Goal: Information Seeking & Learning: Find contact information

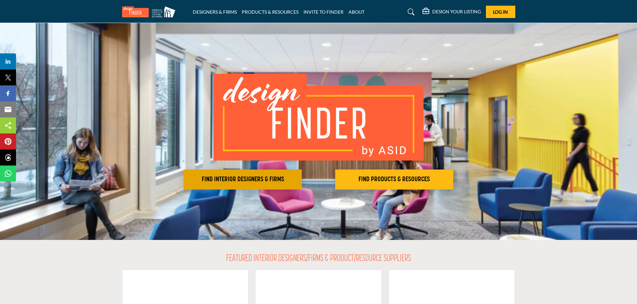
click at [280, 180] on h2 "FIND INTERIOR DESIGNERS & FIRMS" at bounding box center [243, 179] width 114 height 8
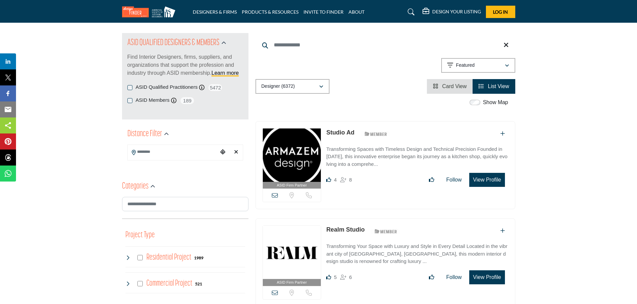
scroll to position [67, 0]
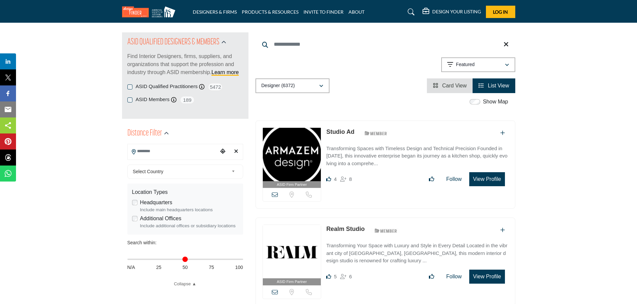
click at [194, 151] on input "Search Location" at bounding box center [173, 151] width 90 height 13
click at [223, 151] on icon "Choose your current location" at bounding box center [222, 150] width 5 height 5
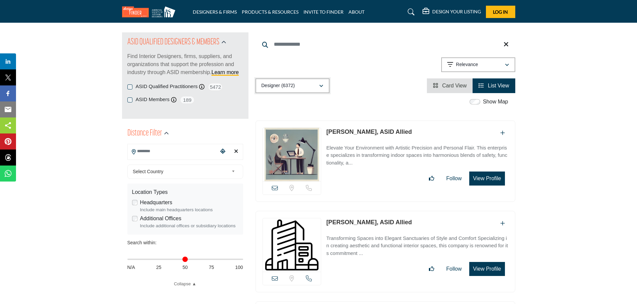
click at [323, 87] on button "Designer (6372)" at bounding box center [292, 85] width 74 height 15
click at [491, 61] on div "Relevance" at bounding box center [475, 65] width 57 height 8
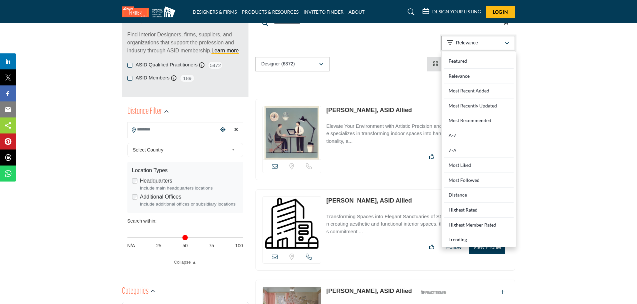
scroll to position [100, 0]
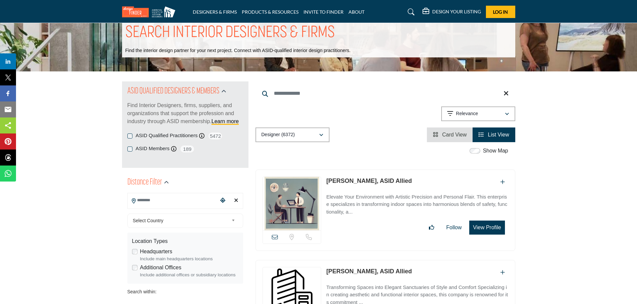
scroll to position [0, 0]
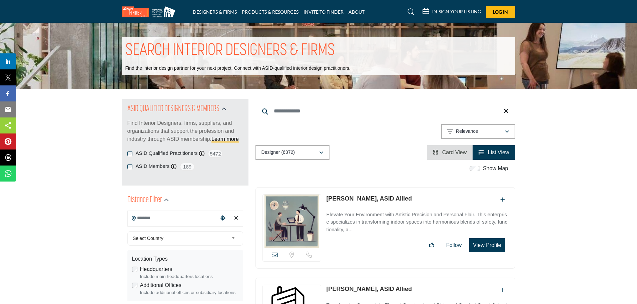
click at [298, 114] on input "Search Keyword" at bounding box center [385, 111] width 260 height 16
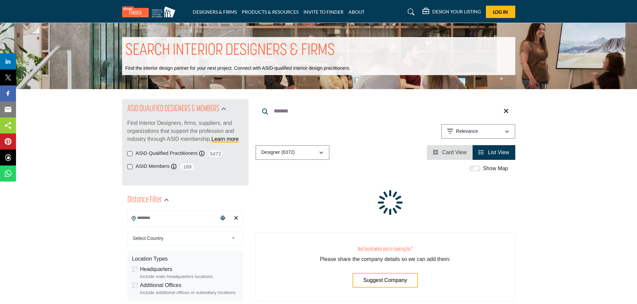
type input "*******"
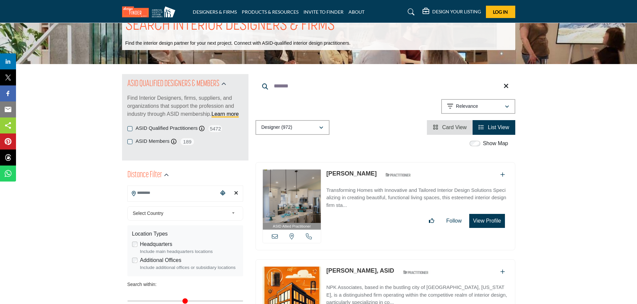
scroll to position [67, 0]
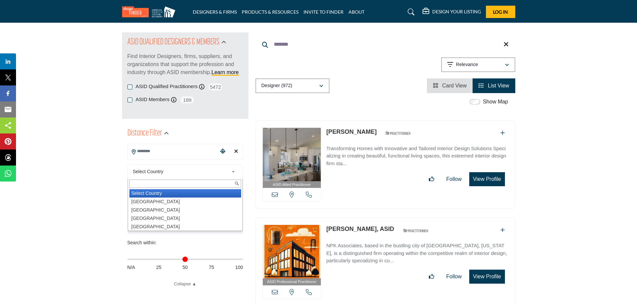
click at [169, 171] on span "Select Country" at bounding box center [181, 171] width 96 height 8
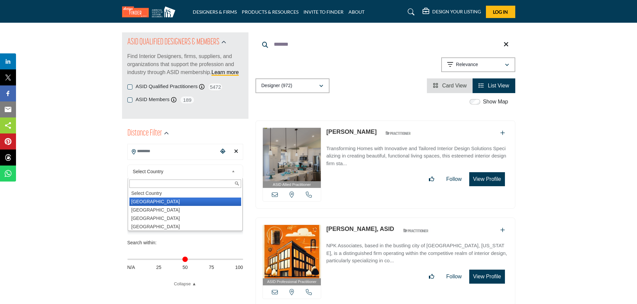
click at [139, 200] on li "United States" at bounding box center [185, 201] width 112 height 8
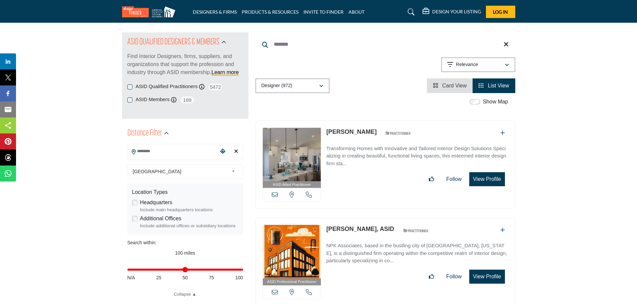
type input "***"
click at [147, 152] on input "Search Location" at bounding box center [173, 151] width 90 height 13
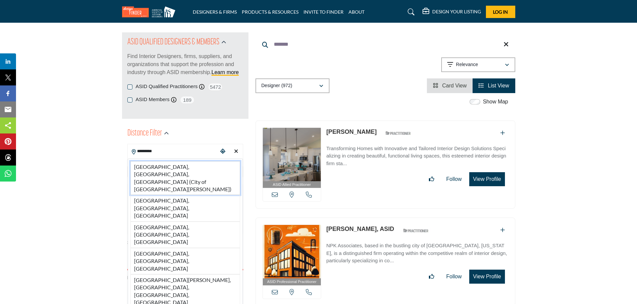
click at [165, 165] on li "St. Louis, MO, USA (City of St. Louis)" at bounding box center [185, 178] width 110 height 34
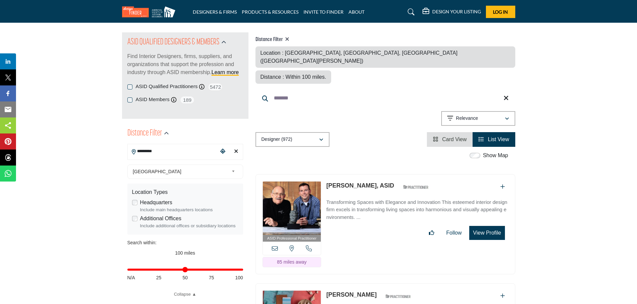
type input "**********"
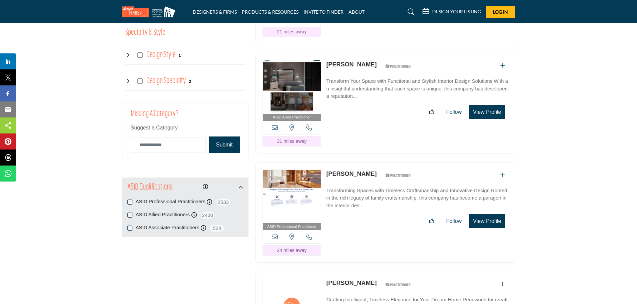
scroll to position [700, 0]
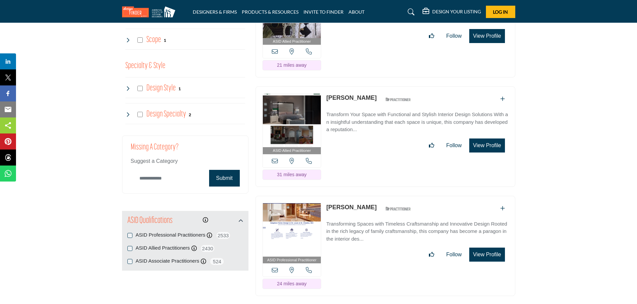
click at [153, 179] on input "Category Name" at bounding box center [168, 178] width 75 height 16
type input "*******"
click at [224, 182] on button "Submit" at bounding box center [224, 178] width 31 height 17
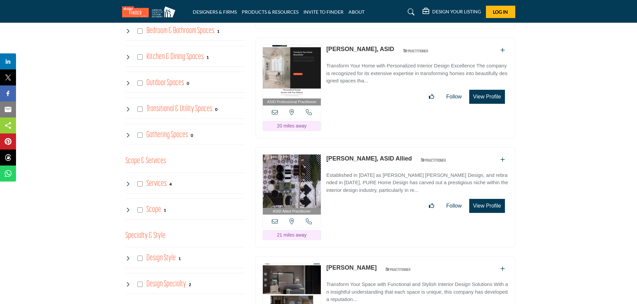
scroll to position [500, 0]
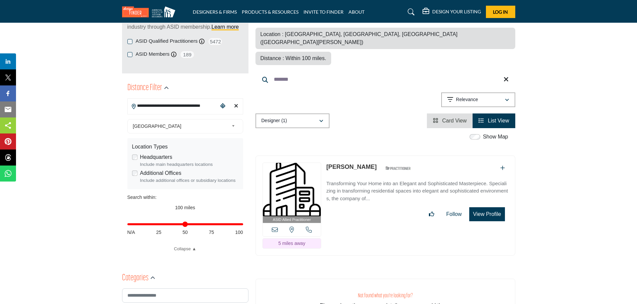
scroll to position [100, 0]
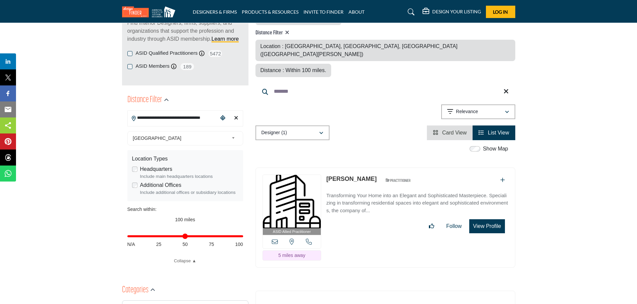
click at [377, 192] on p "Transforming Your Home into an Elegant and Sophisticated Masterpiece. Specializ…" at bounding box center [417, 203] width 182 height 23
click at [345, 192] on p "Transforming Your Home into an Elegant and Sophisticated Masterpiece. Specializ…" at bounding box center [417, 203] width 182 height 23
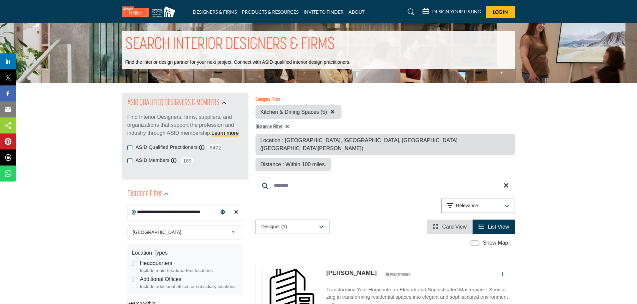
scroll to position [0, 0]
